Goal: Transaction & Acquisition: Subscribe to service/newsletter

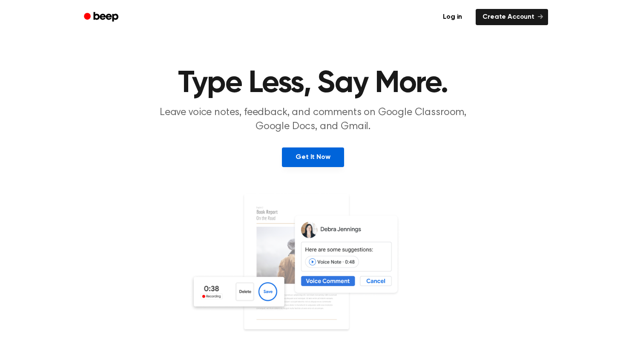
click at [309, 163] on link "Get It Now" at bounding box center [313, 157] width 62 height 20
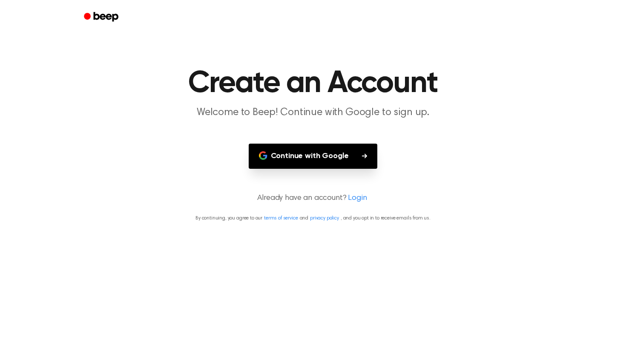
click at [329, 143] on main "Create an Account Welcome to Beep! Continue with Google to sign up. Continue wi…" at bounding box center [313, 179] width 626 height 358
click at [329, 164] on button "Continue with Google" at bounding box center [313, 155] width 129 height 25
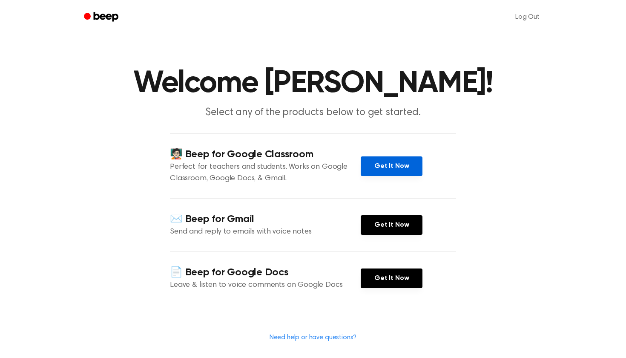
click at [398, 161] on link "Get It Now" at bounding box center [392, 166] width 62 height 20
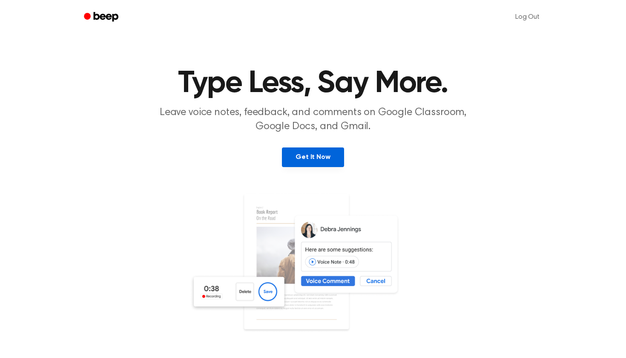
click at [317, 156] on link "Get It Now" at bounding box center [313, 157] width 62 height 20
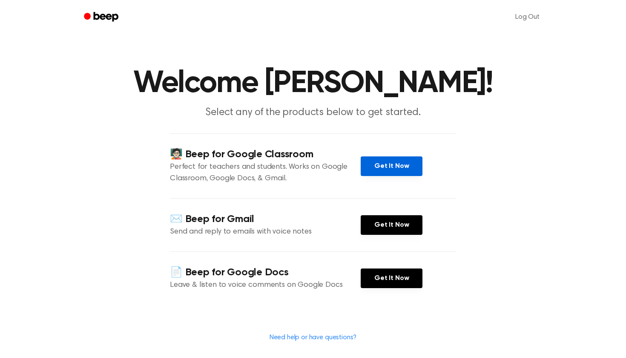
click at [387, 162] on link "Get It Now" at bounding box center [392, 166] width 62 height 20
click at [387, 182] on div "🧑🏻‍🏫 Beep for Google Classroom Perfect for teachers and students. Works on Goog…" at bounding box center [313, 165] width 286 height 65
click at [393, 164] on link "Get It Now" at bounding box center [392, 166] width 62 height 20
